Goal: Navigation & Orientation: Understand site structure

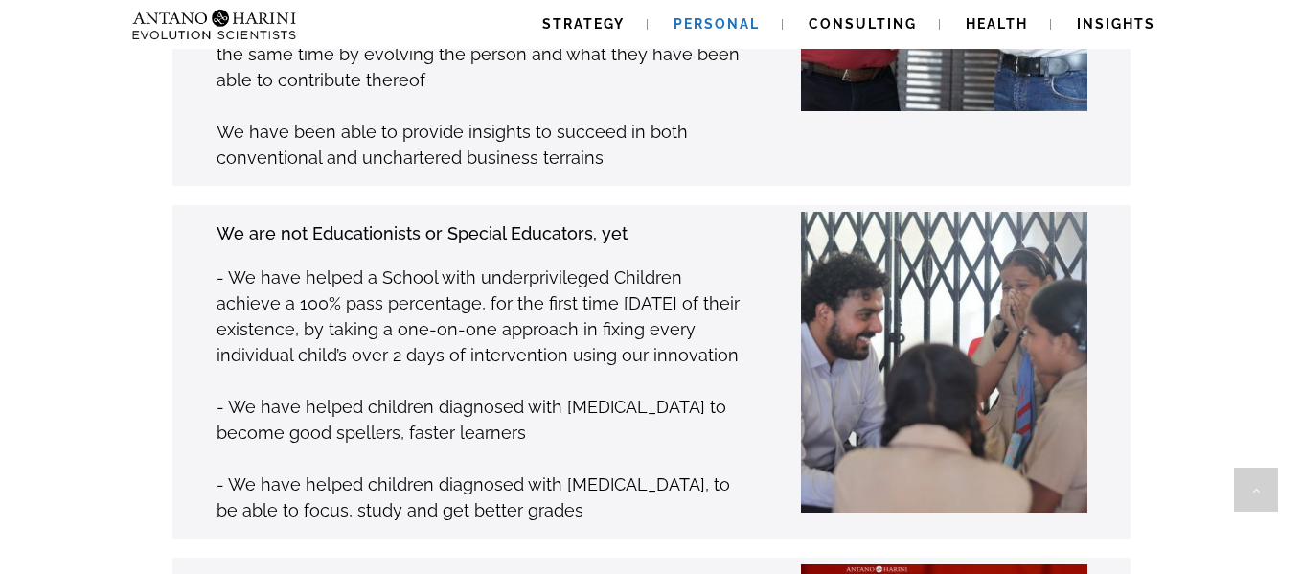
scroll to position [2513, 0]
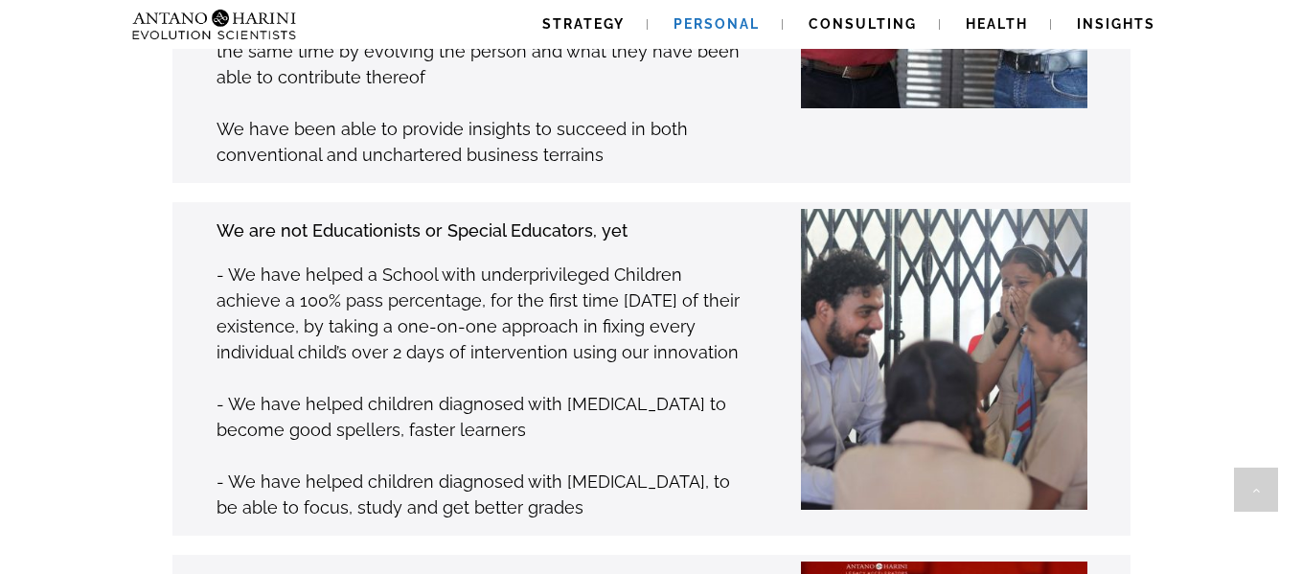
click at [708, 29] on span "Personal" at bounding box center [717, 23] width 86 height 15
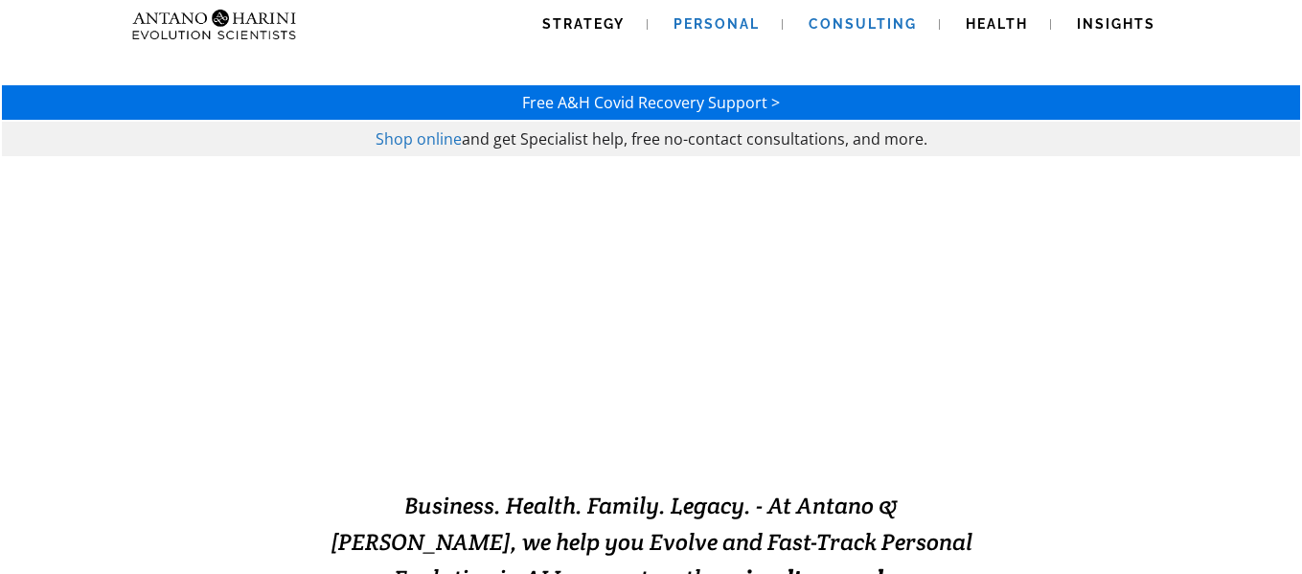
click at [877, 16] on span "Consulting" at bounding box center [863, 23] width 108 height 15
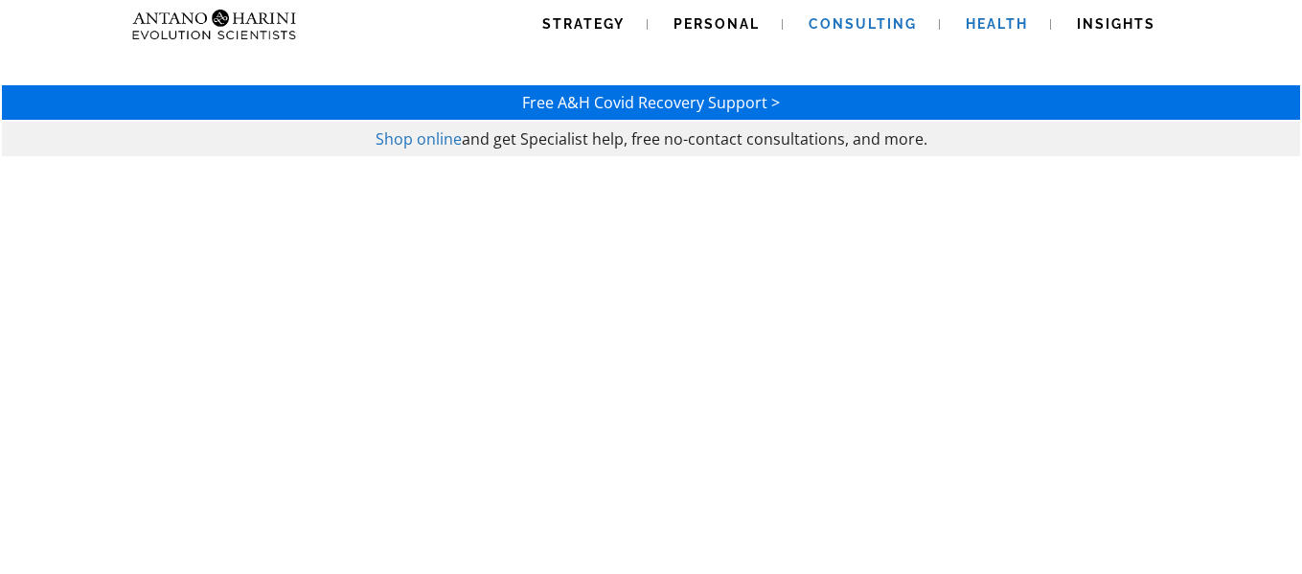
click at [989, 23] on span "Health" at bounding box center [997, 23] width 62 height 15
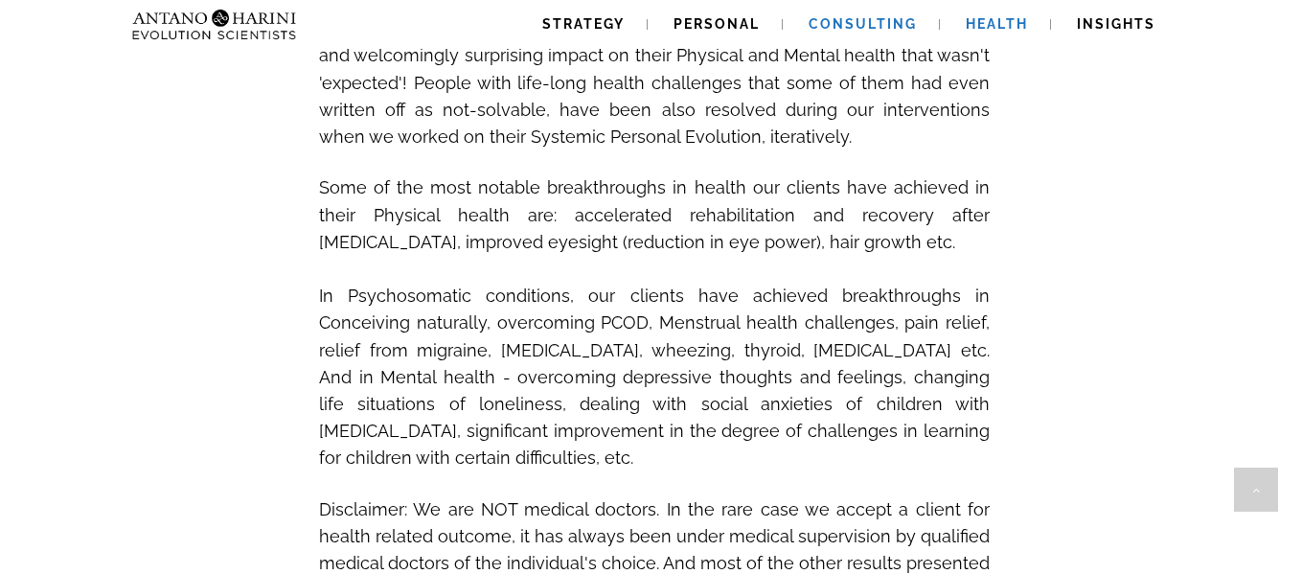
scroll to position [1673, 0]
